Goal: Task Accomplishment & Management: Complete application form

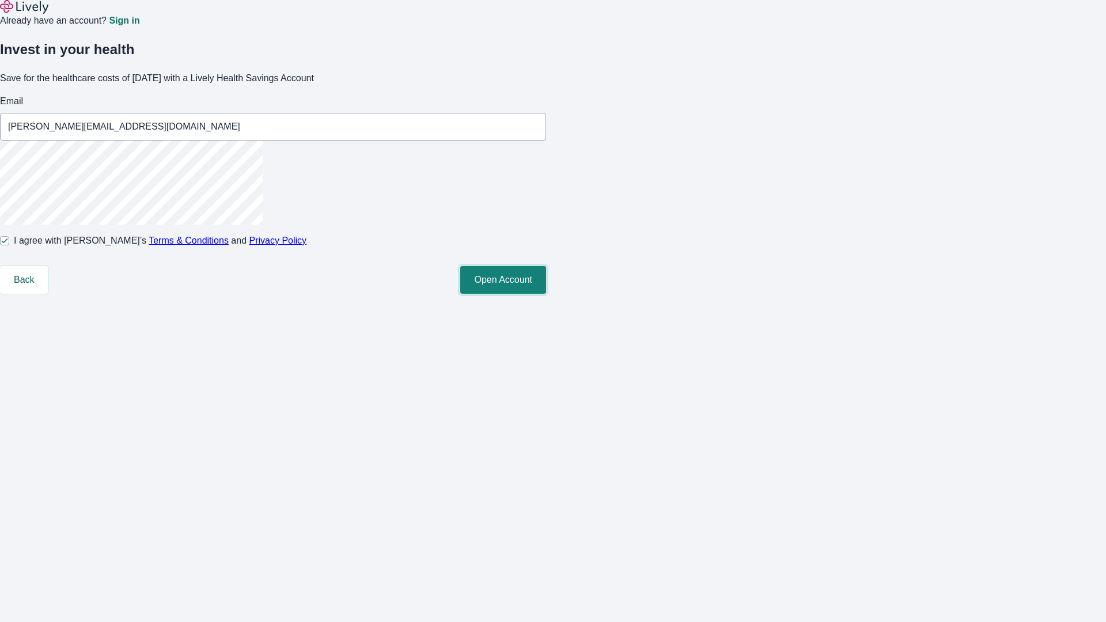
click at [546, 294] on button "Open Account" at bounding box center [503, 280] width 86 height 28
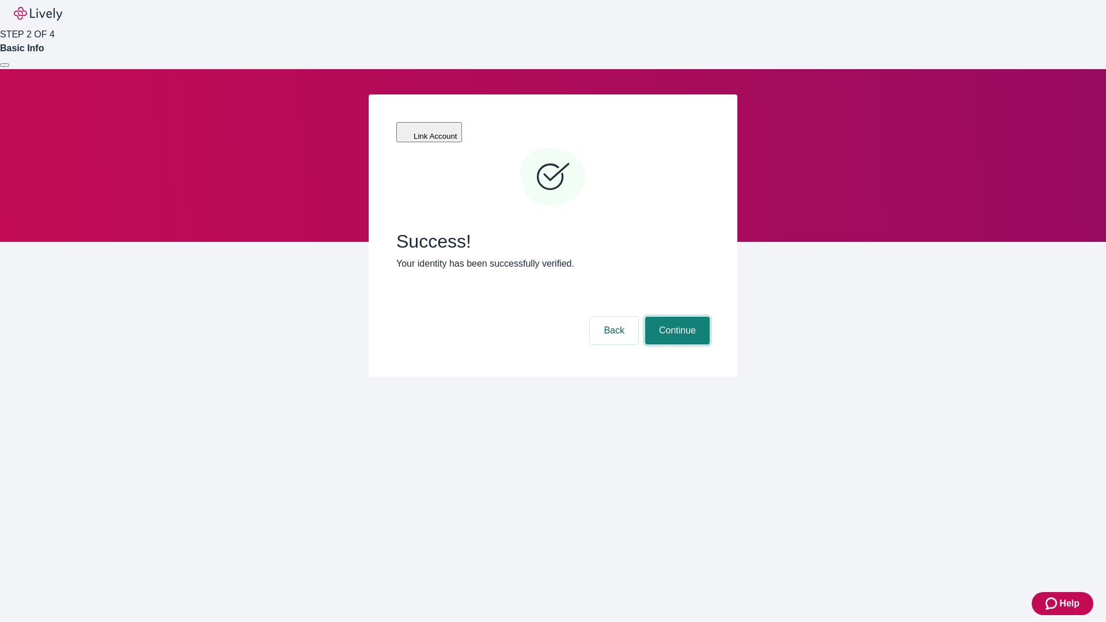
click at [676, 317] on button "Continue" at bounding box center [677, 331] width 65 height 28
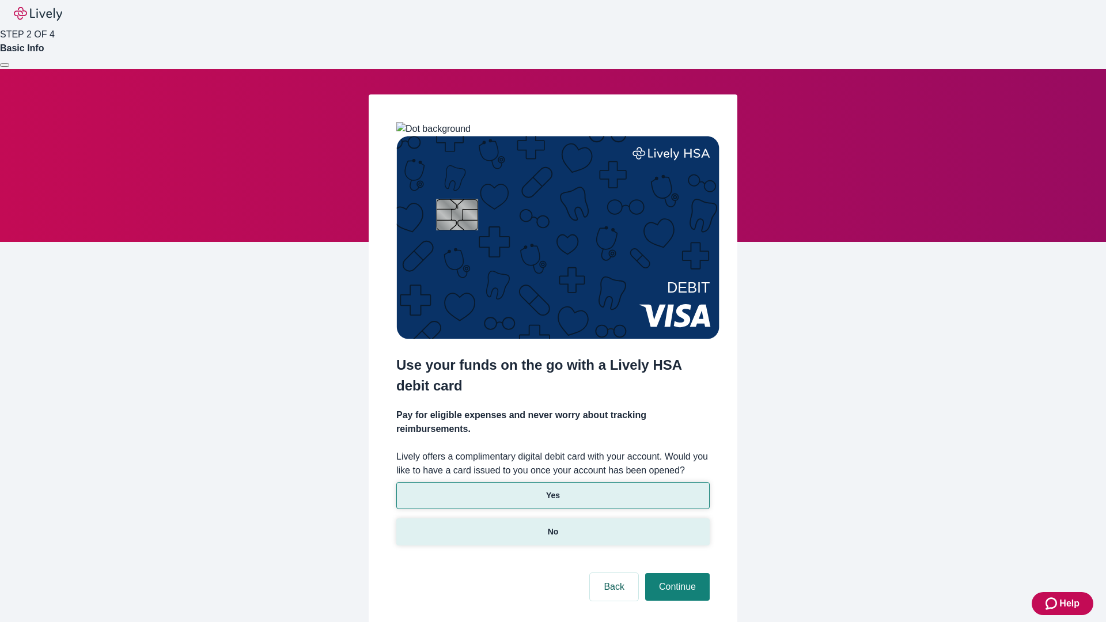
click at [553, 526] on p "No" at bounding box center [553, 532] width 11 height 12
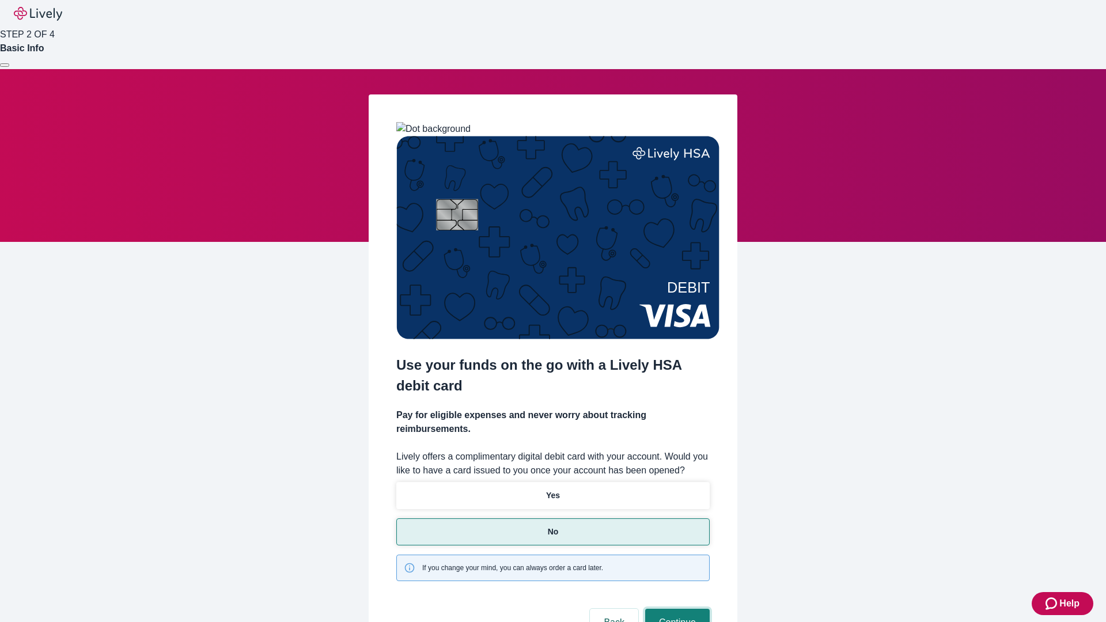
click at [676, 609] on button "Continue" at bounding box center [677, 623] width 65 height 28
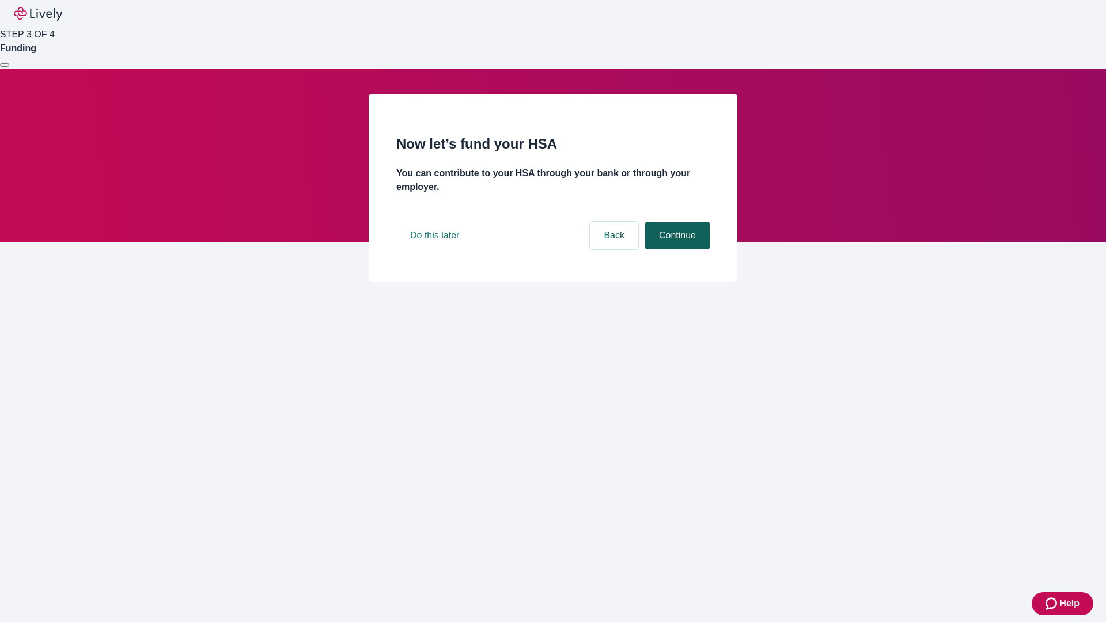
click at [676, 249] on button "Continue" at bounding box center [677, 236] width 65 height 28
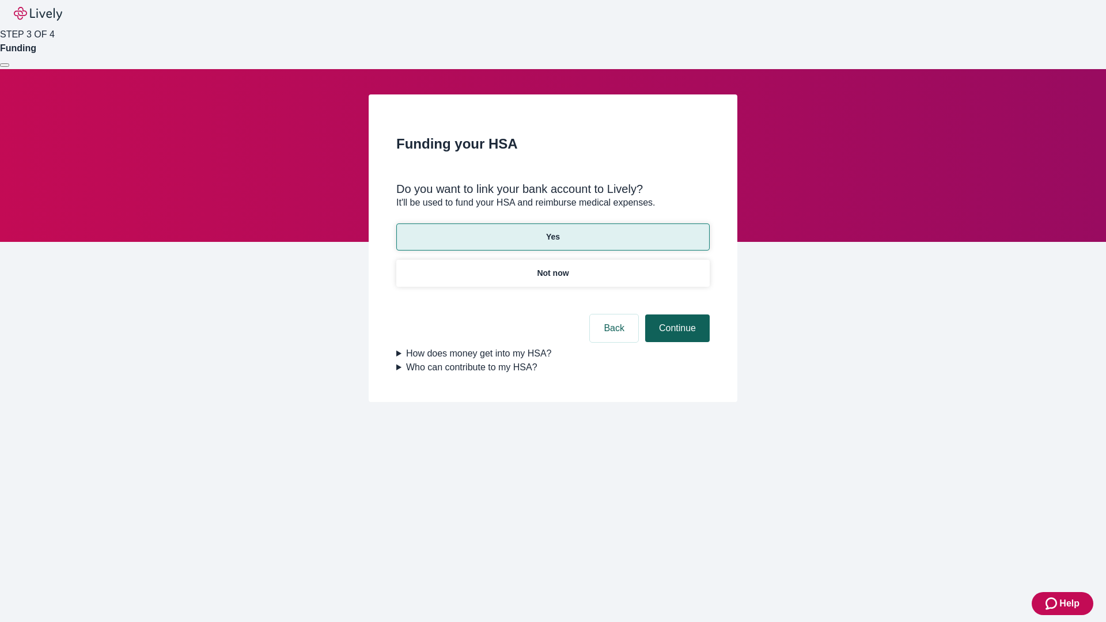
click at [676, 315] on button "Continue" at bounding box center [677, 329] width 65 height 28
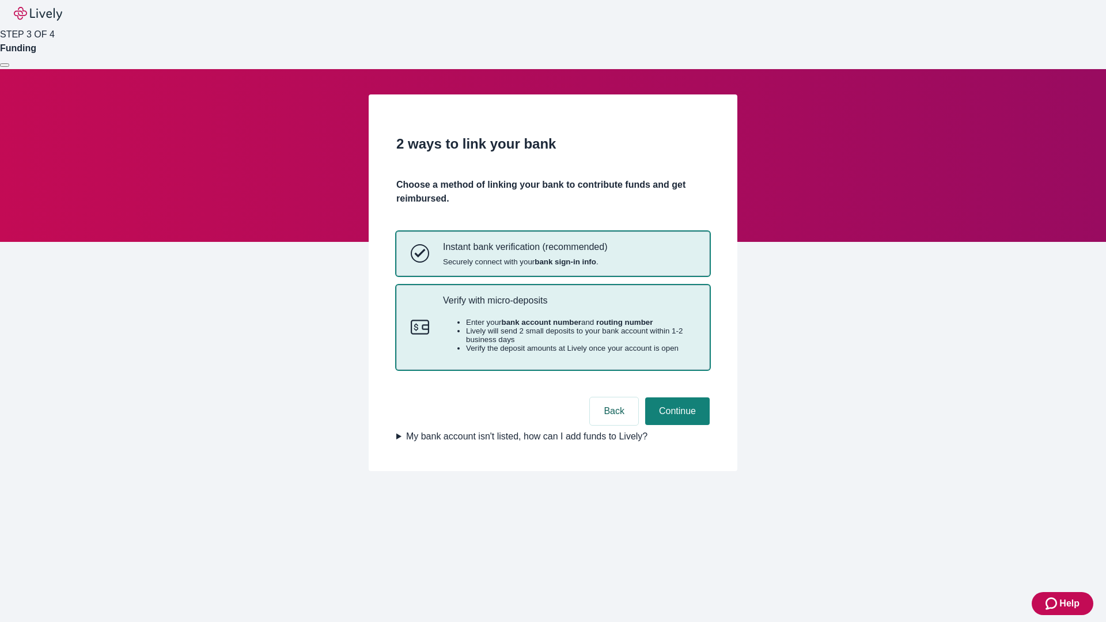
click at [569, 306] on p "Verify with micro-deposits" at bounding box center [569, 300] width 252 height 11
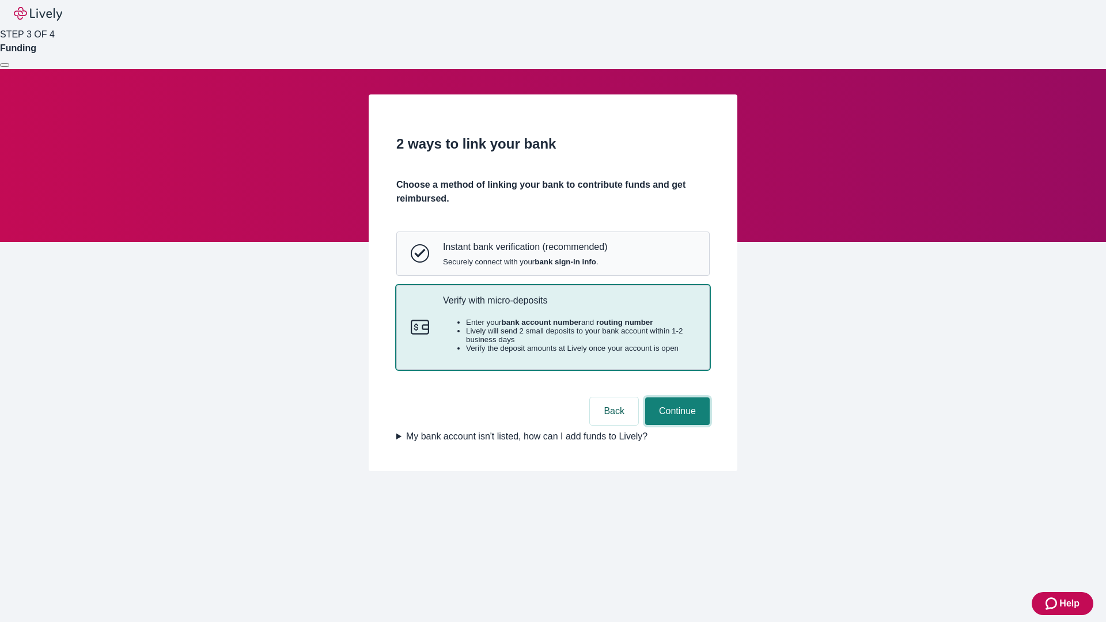
click at [676, 425] on button "Continue" at bounding box center [677, 412] width 65 height 28
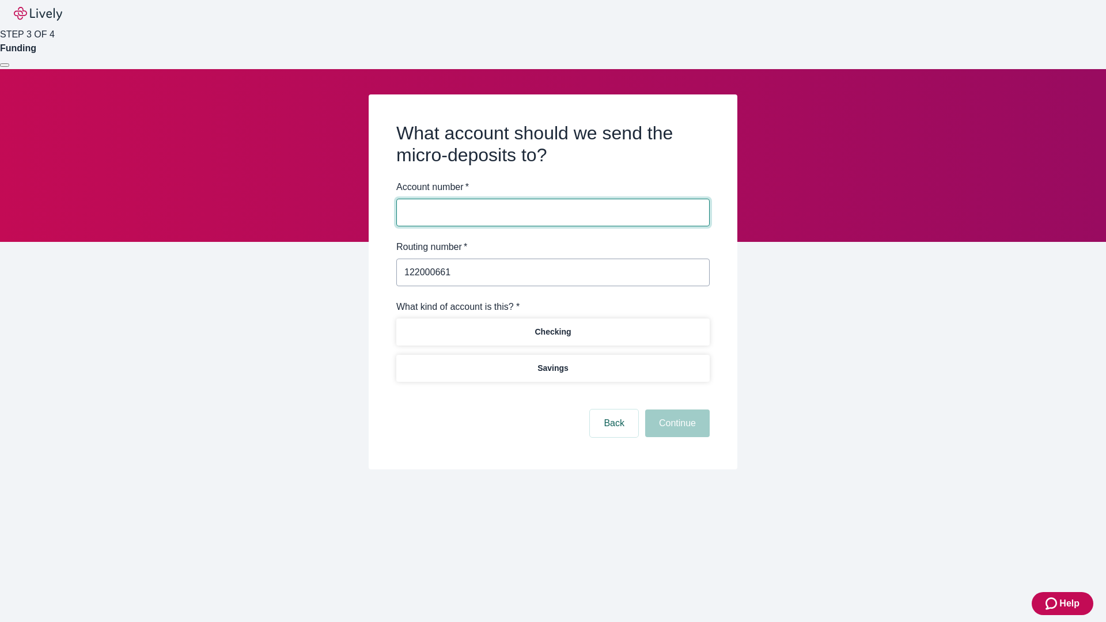
type input "122000661"
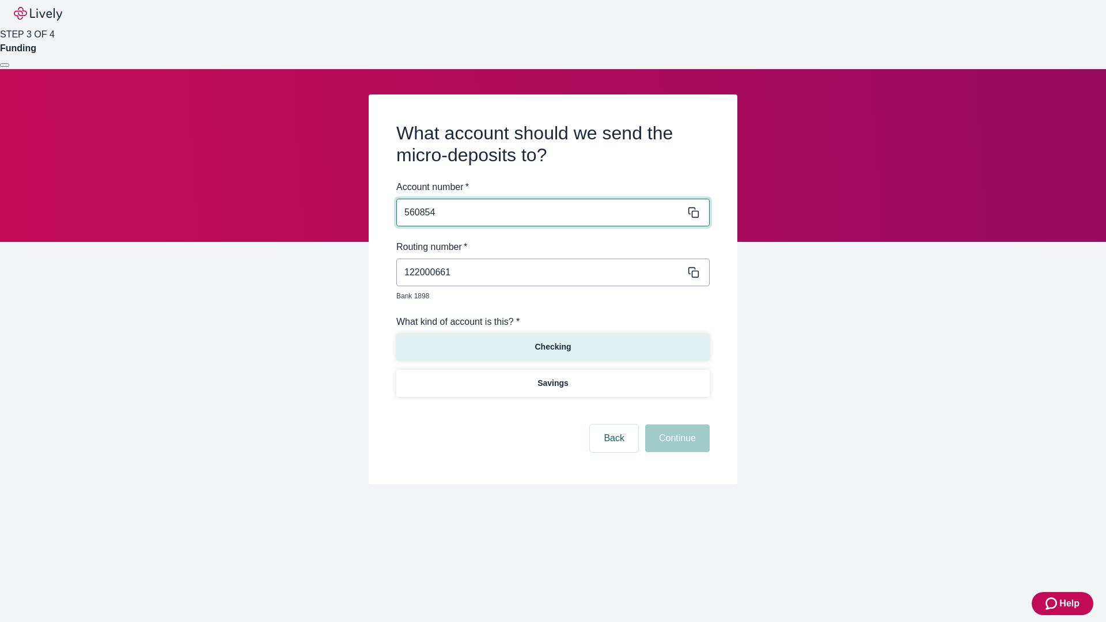
type input "560854"
click at [553, 341] on p "Checking" at bounding box center [553, 347] width 36 height 12
